Goal: Transaction & Acquisition: Purchase product/service

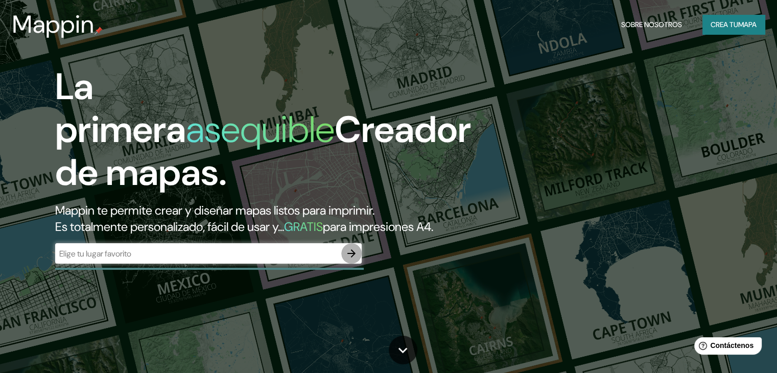
click at [349, 260] on icon "button" at bounding box center [351, 253] width 12 height 12
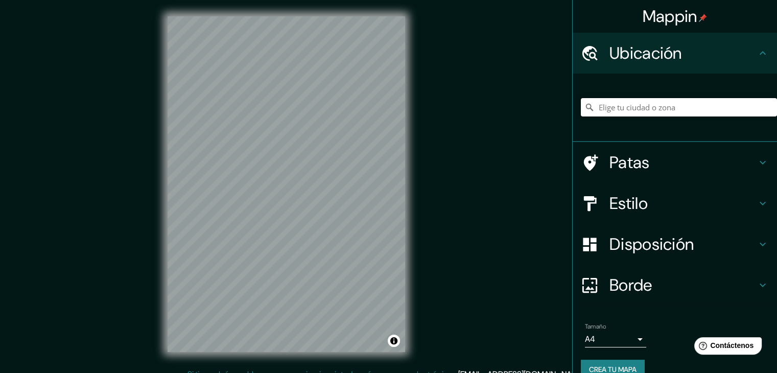
click at [660, 106] on input "Elige tu ciudad o zona" at bounding box center [679, 107] width 196 height 18
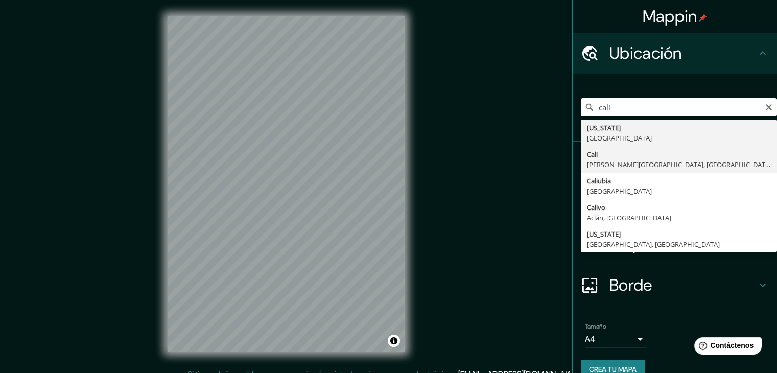
type input "[GEOGRAPHIC_DATA], [PERSON_NAME][GEOGRAPHIC_DATA], [GEOGRAPHIC_DATA]"
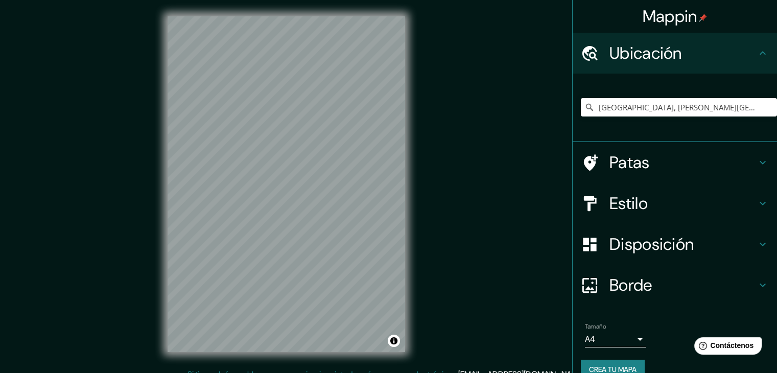
click at [633, 206] on font "Estilo" at bounding box center [629, 203] width 38 height 21
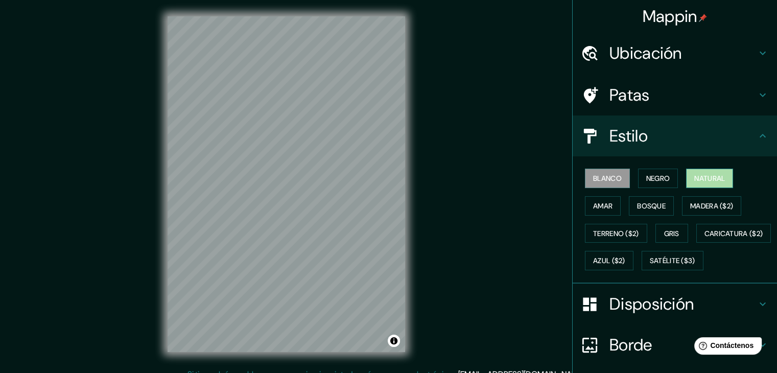
click at [704, 178] on font "Natural" at bounding box center [709, 178] width 31 height 9
click at [660, 182] on font "Negro" at bounding box center [658, 178] width 24 height 9
click at [615, 180] on font "Blanco" at bounding box center [607, 178] width 29 height 9
click at [606, 203] on button "Amar" at bounding box center [603, 205] width 36 height 19
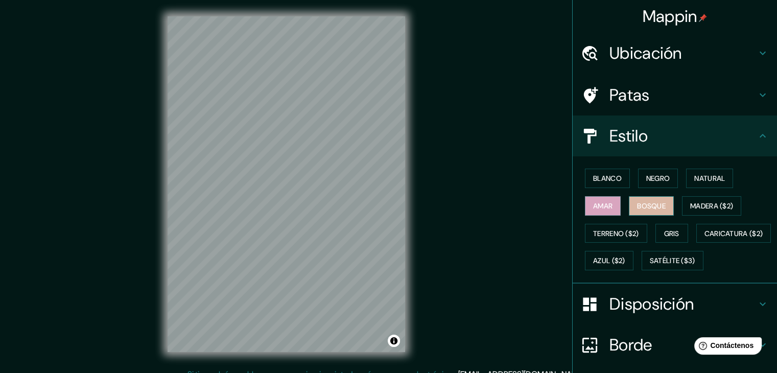
click at [648, 207] on font "Bosque" at bounding box center [651, 205] width 29 height 9
click at [700, 211] on font "Madera ($2)" at bounding box center [711, 205] width 43 height 13
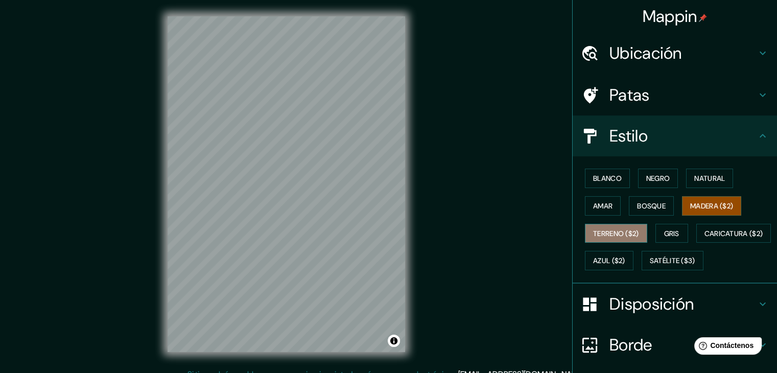
click at [624, 234] on font "Terreno ($2)" at bounding box center [616, 233] width 46 height 9
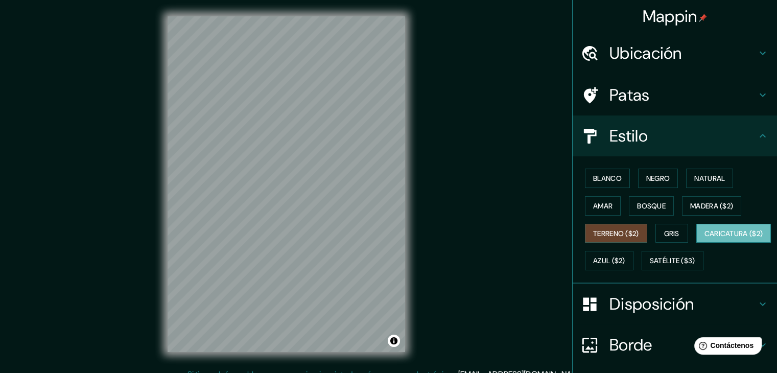
click at [705, 238] on font "Caricatura ($2)" at bounding box center [734, 233] width 59 height 9
click at [650, 266] on font "Satélite ($3)" at bounding box center [672, 260] width 45 height 9
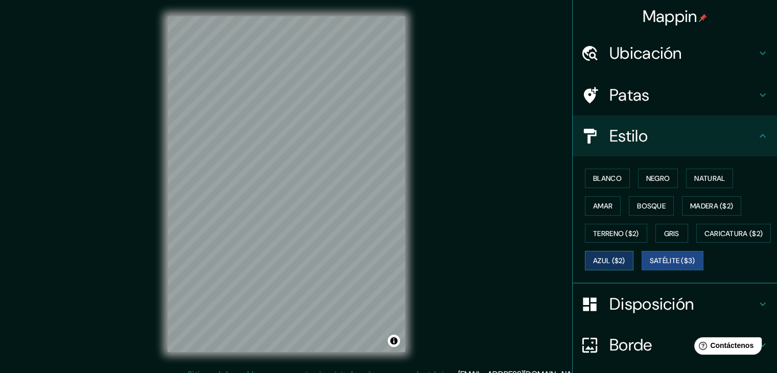
click at [625, 260] on font "Azul ($2)" at bounding box center [609, 260] width 32 height 9
click at [678, 236] on button "Gris" at bounding box center [671, 233] width 33 height 19
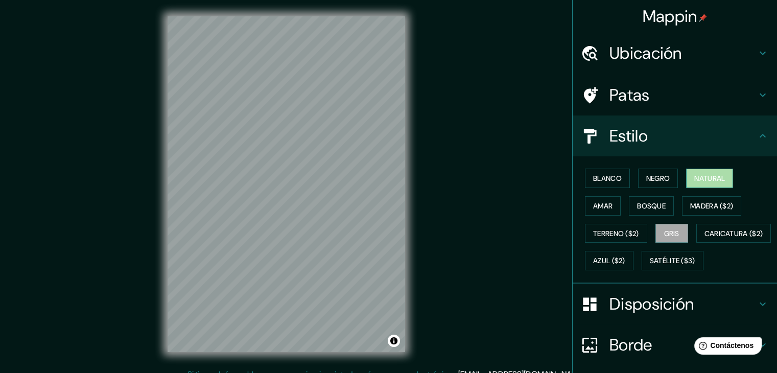
click at [703, 178] on font "Natural" at bounding box center [709, 178] width 31 height 9
